Goal: Use online tool/utility: Utilize a website feature to perform a specific function

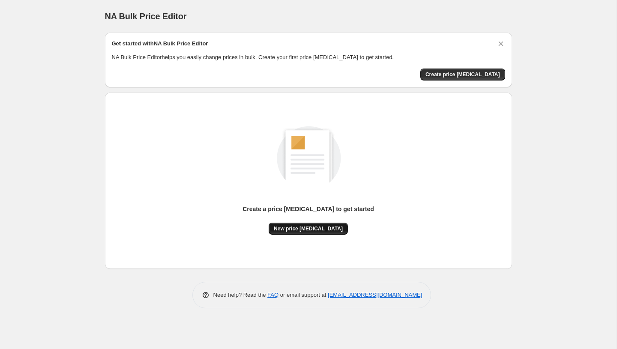
click at [318, 227] on span "New price [MEDICAL_DATA]" at bounding box center [308, 228] width 69 height 7
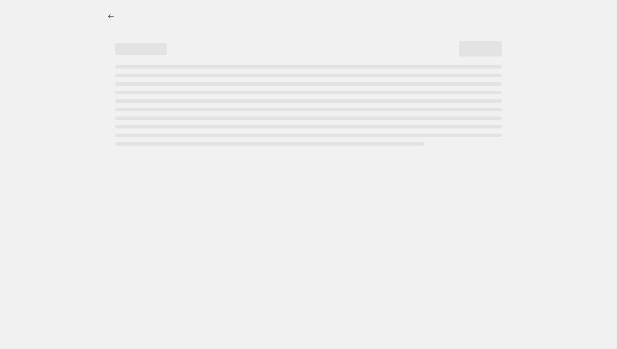
select select "percentage"
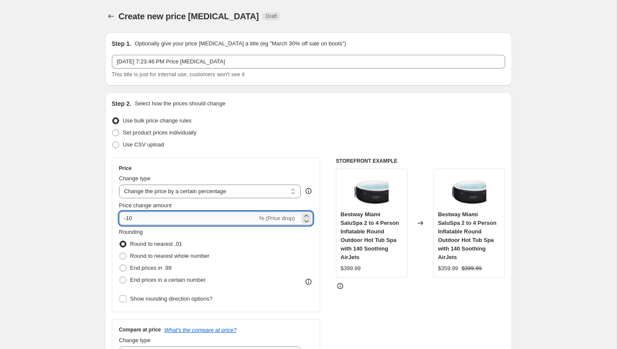
click at [150, 216] on input "-10" at bounding box center [188, 219] width 138 height 14
type input "-1"
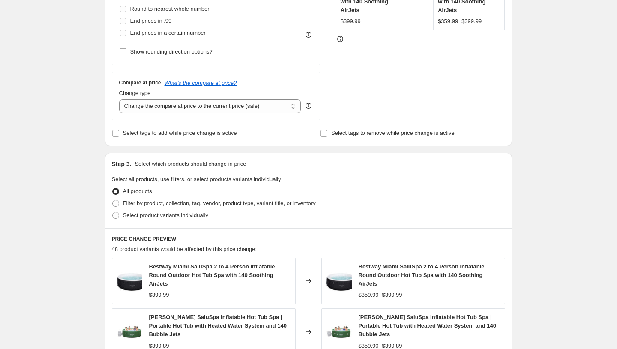
scroll to position [546, 0]
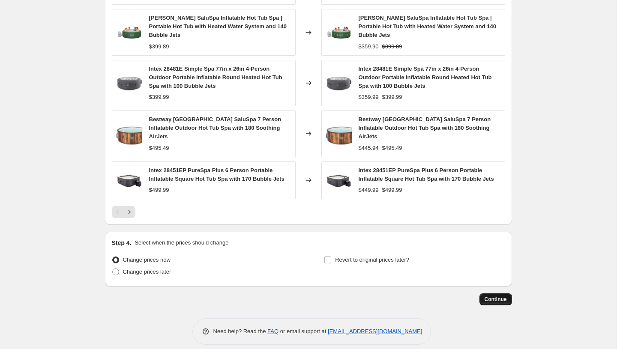
type input "-45"
click at [489, 293] on button "Continue" at bounding box center [495, 299] width 33 height 12
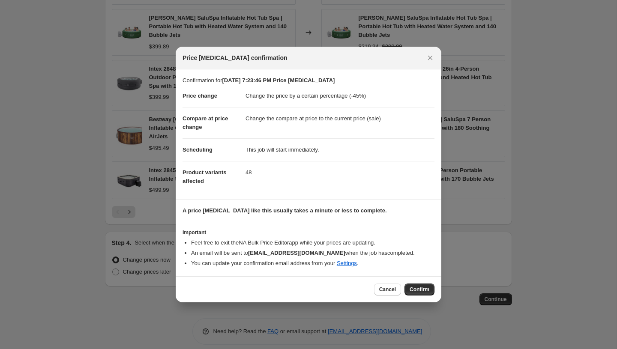
click at [418, 296] on div "Cancel Confirm" at bounding box center [308, 289] width 265 height 26
click at [418, 290] on span "Confirm" at bounding box center [419, 289] width 20 height 7
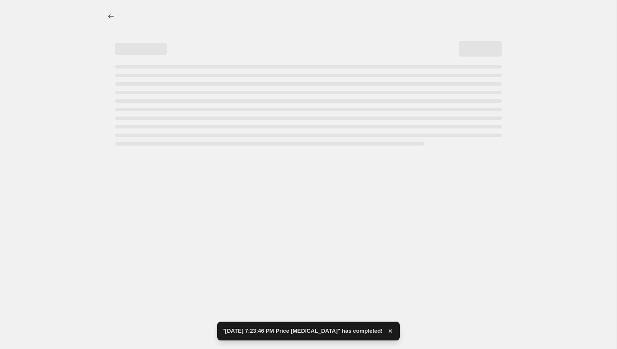
select select "percentage"
